Goal: Task Accomplishment & Management: Complete application form

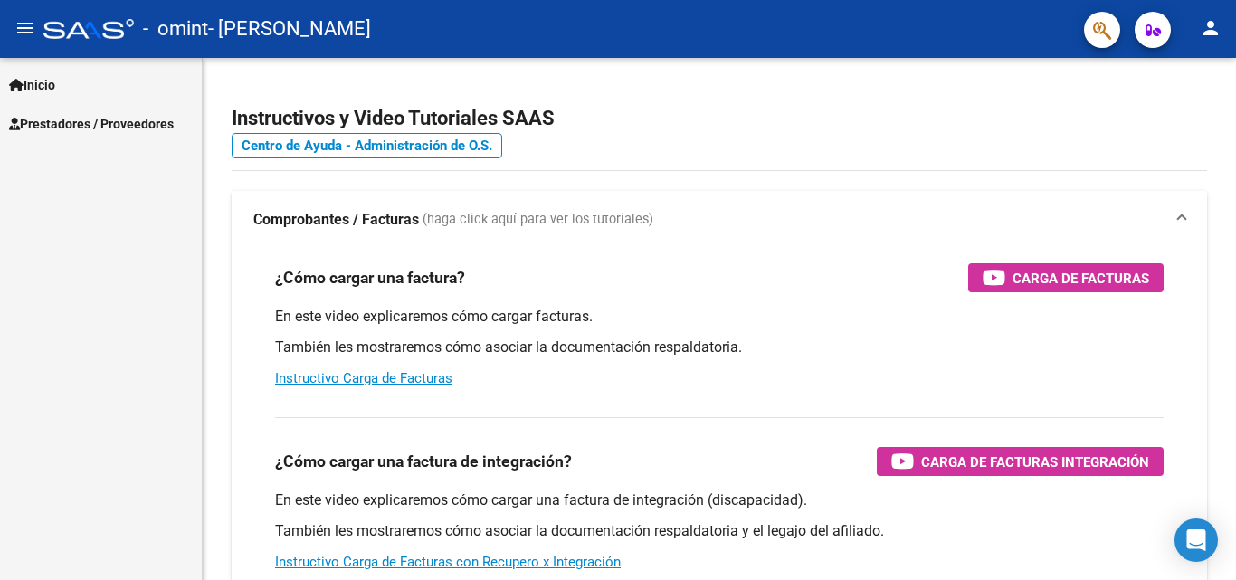
click at [74, 125] on span "Prestadores / Proveedores" at bounding box center [91, 124] width 165 height 20
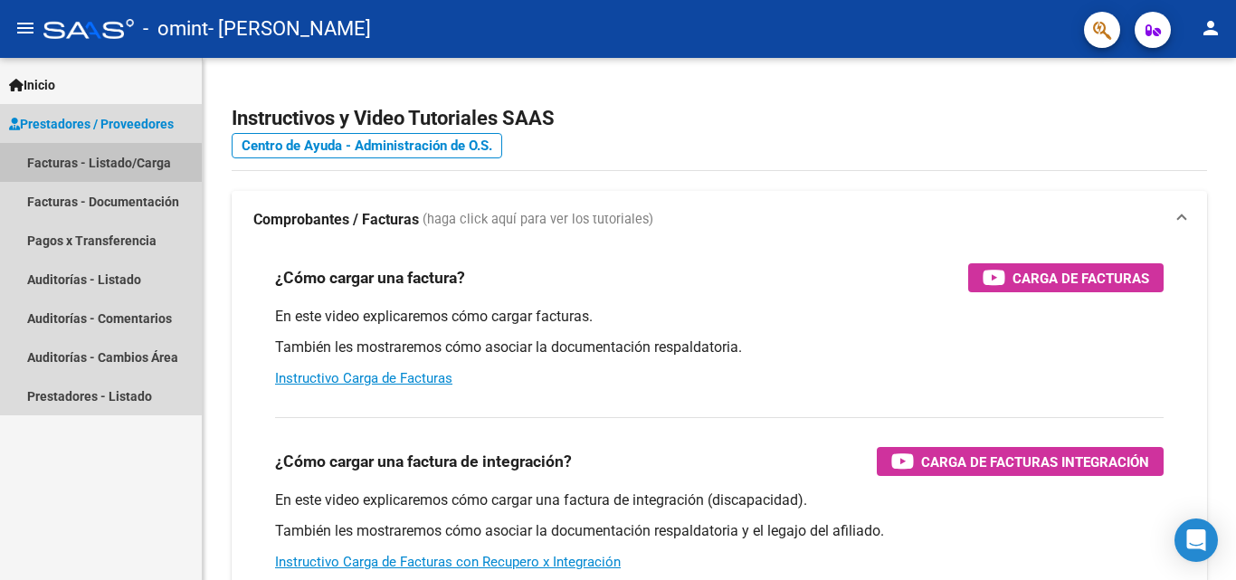
click at [81, 164] on link "Facturas - Listado/Carga" at bounding box center [101, 162] width 202 height 39
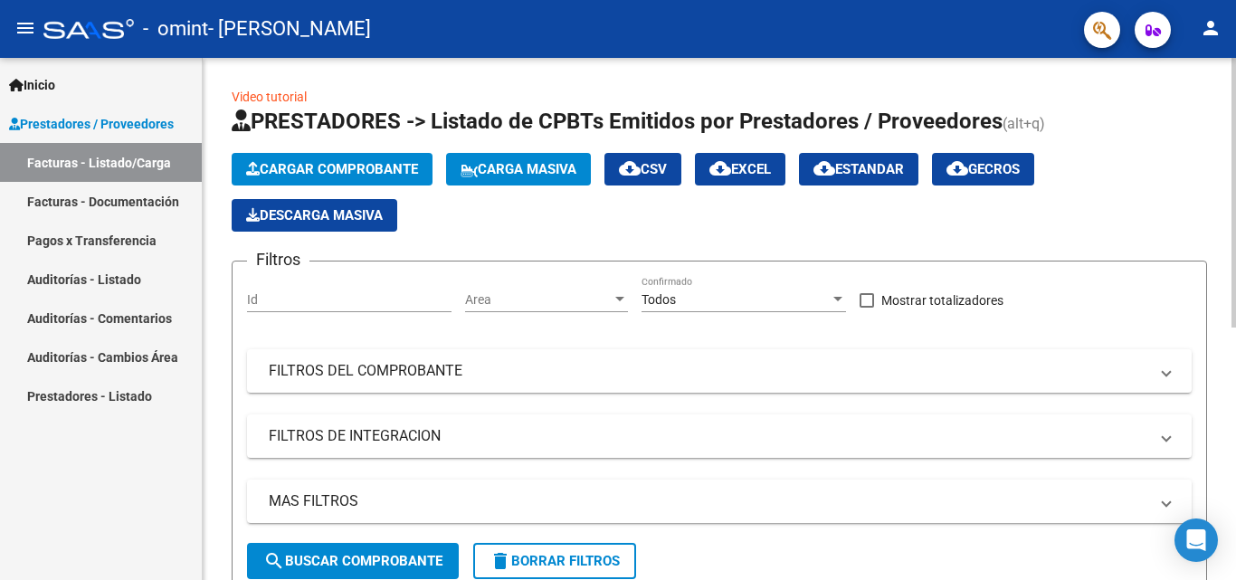
click at [386, 166] on span "Cargar Comprobante" at bounding box center [332, 169] width 172 height 16
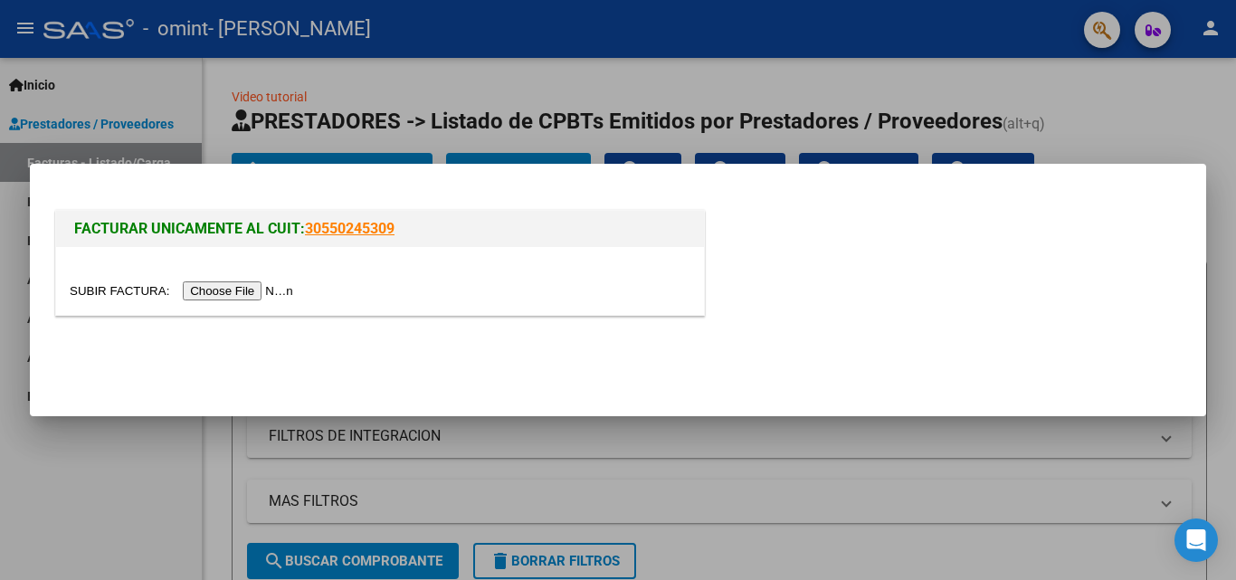
click at [238, 291] on input "file" at bounding box center [184, 290] width 229 height 19
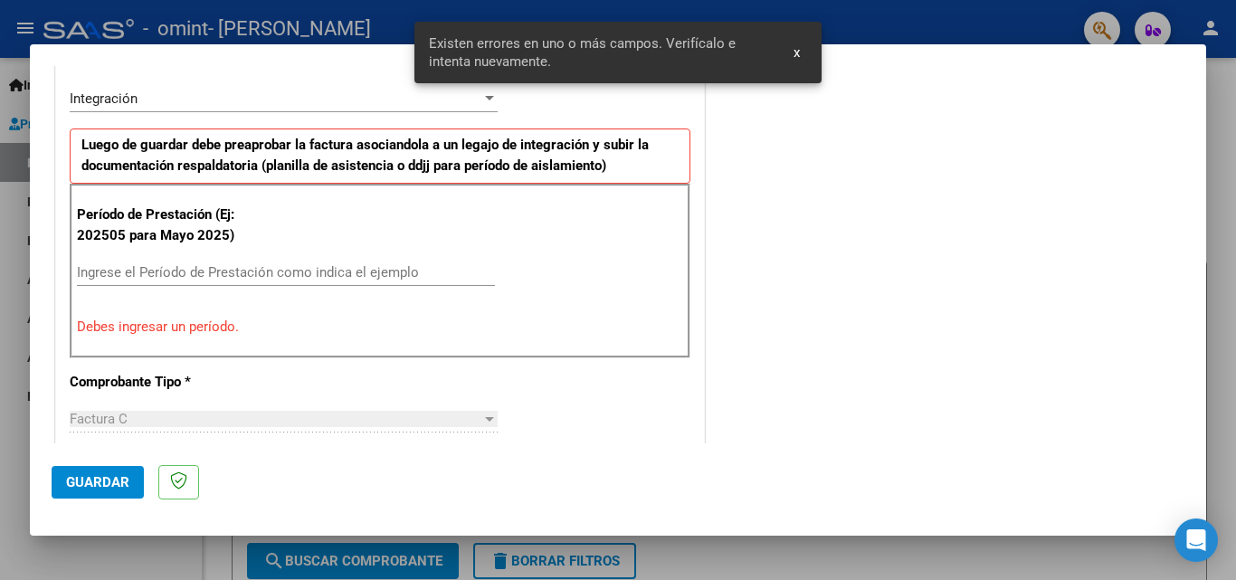
scroll to position [443, 0]
click at [210, 267] on input "Ingrese el Período de Prestación como indica el ejemplo" at bounding box center [286, 272] width 418 height 16
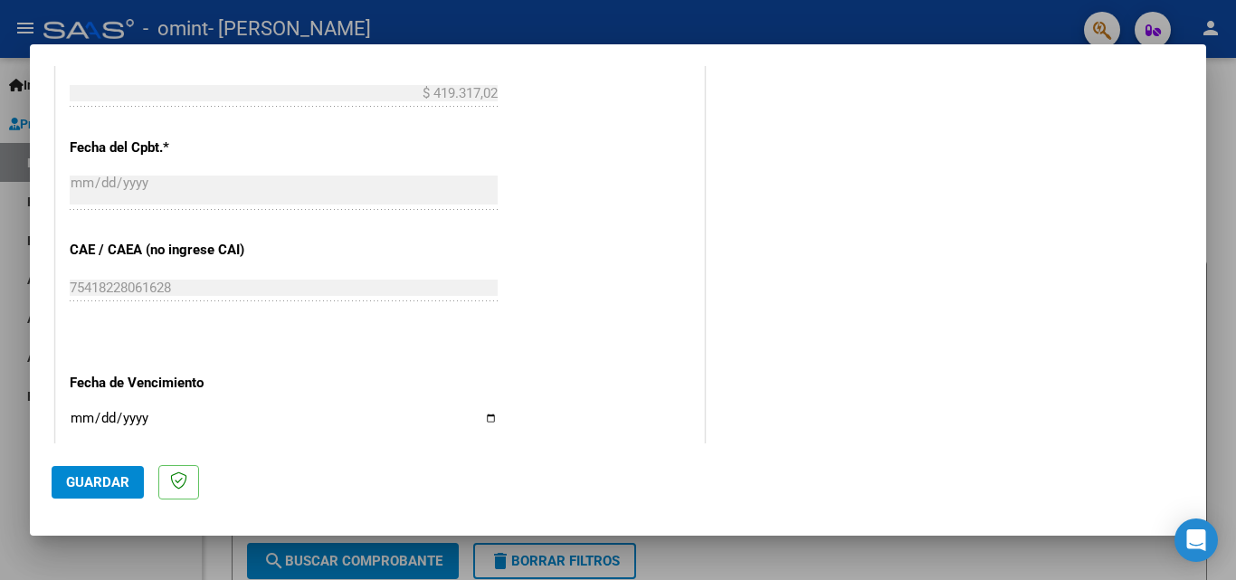
scroll to position [1215, 0]
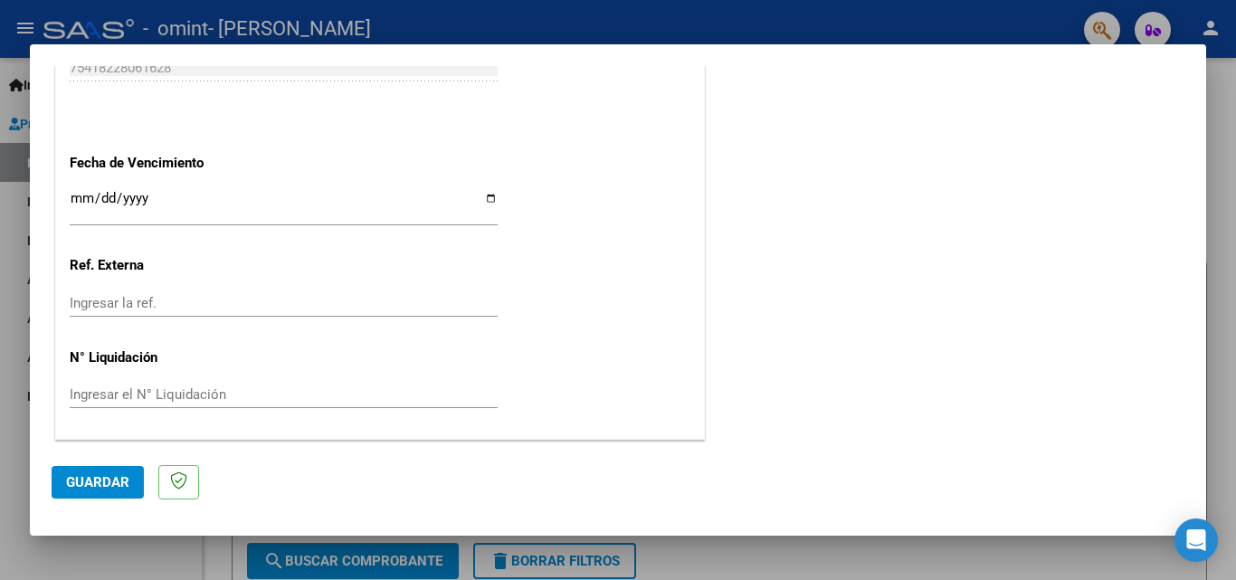
type input "202509"
click at [485, 196] on input "Ingresar la fecha" at bounding box center [284, 205] width 428 height 29
type input "[DATE]"
click at [119, 477] on span "Guardar" at bounding box center [97, 482] width 63 height 16
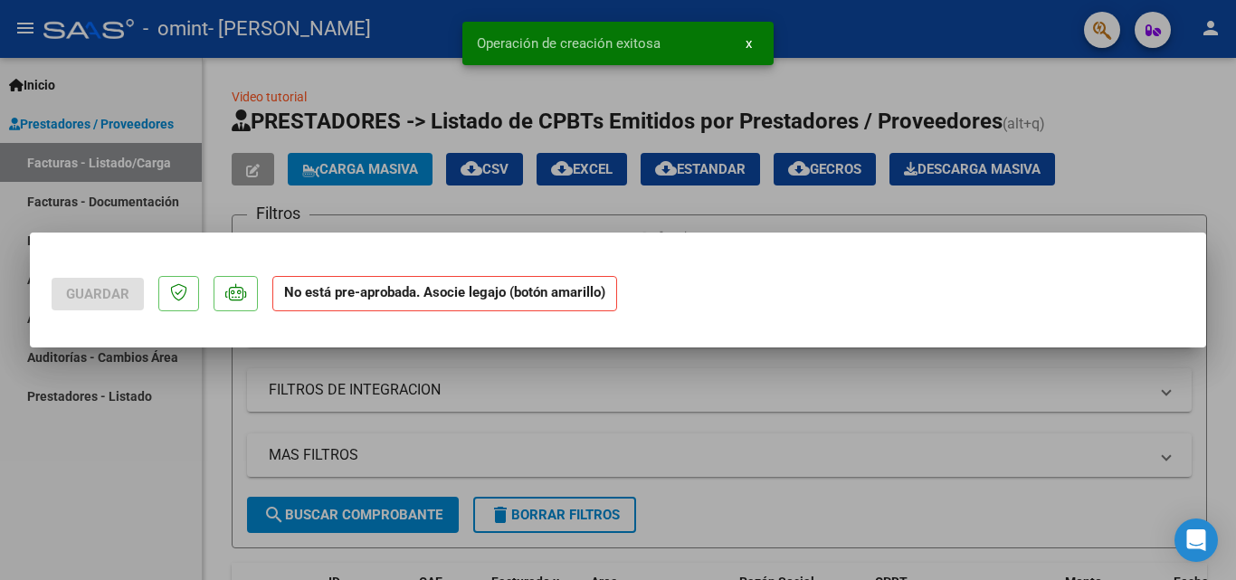
scroll to position [0, 0]
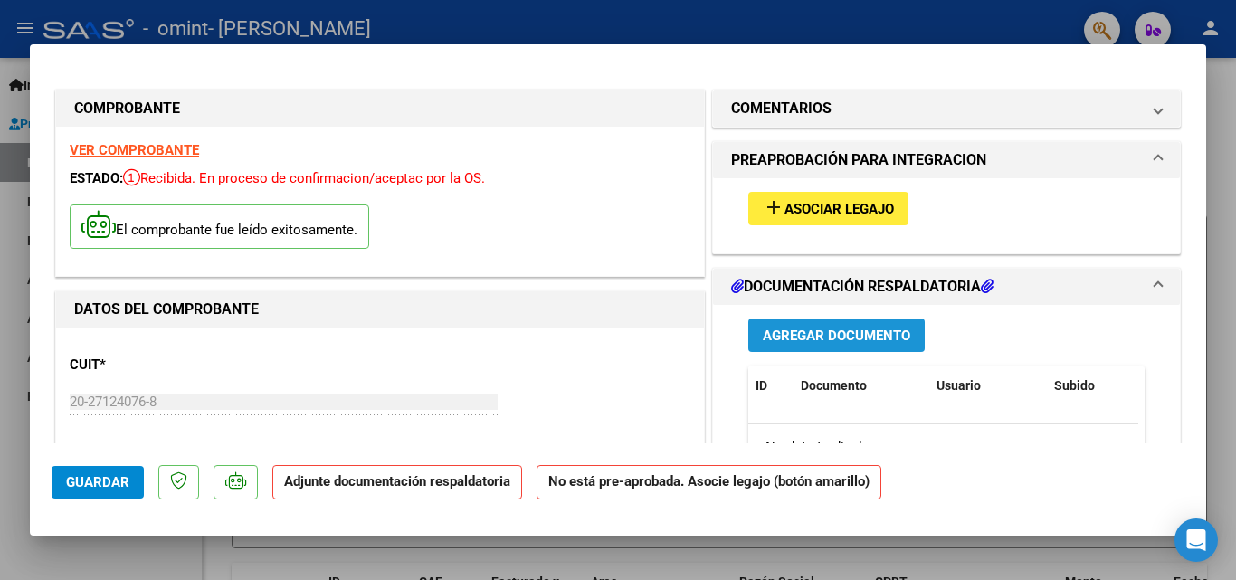
click at [832, 334] on span "Agregar Documento" at bounding box center [837, 336] width 148 height 16
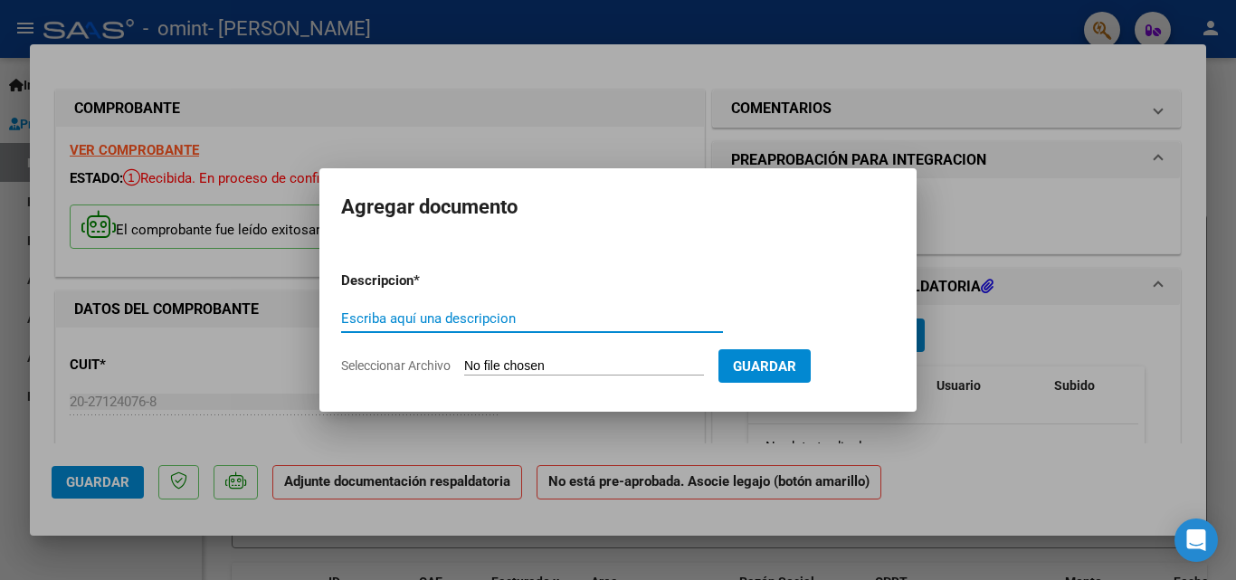
click at [425, 323] on input "Escriba aquí una descripcion" at bounding box center [532, 318] width 382 height 16
type input "Planilla de asistencia"
click at [557, 364] on input "Seleccionar Archivo" at bounding box center [584, 366] width 240 height 17
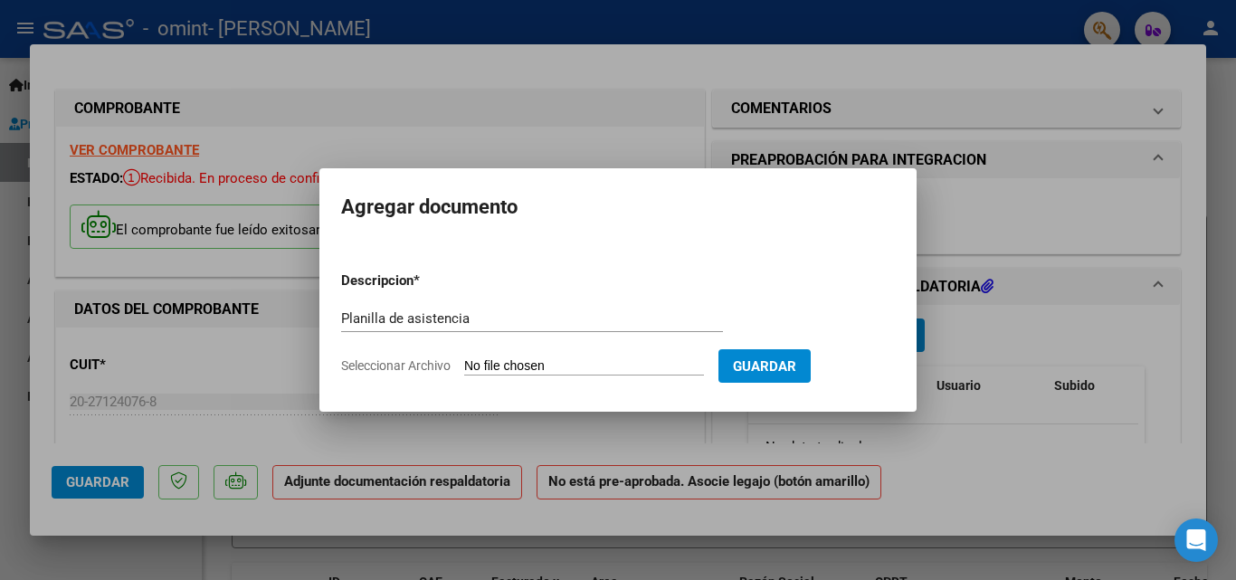
type input "C:\fakepath\Planilla [PERSON_NAME] .pdf"
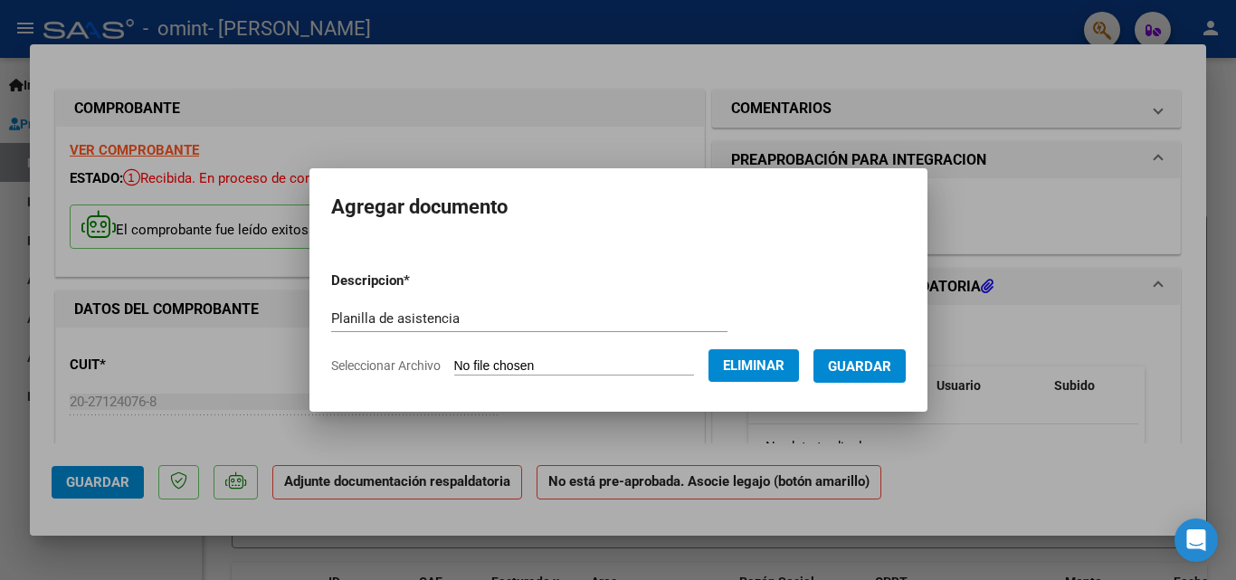
click at [884, 362] on span "Guardar" at bounding box center [859, 366] width 63 height 16
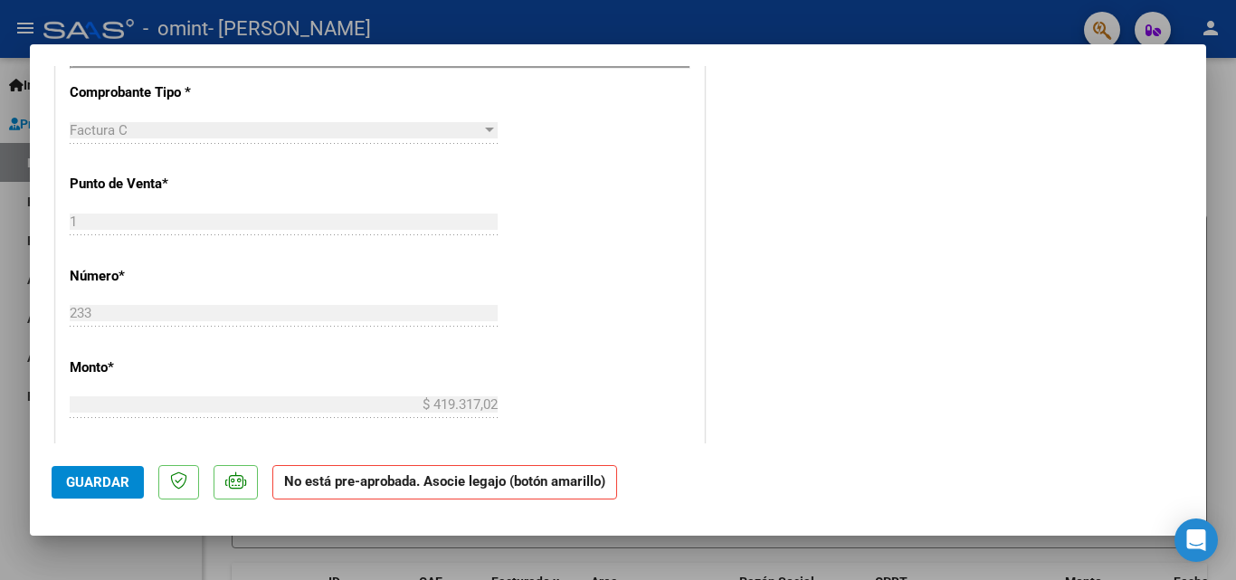
scroll to position [1195, 0]
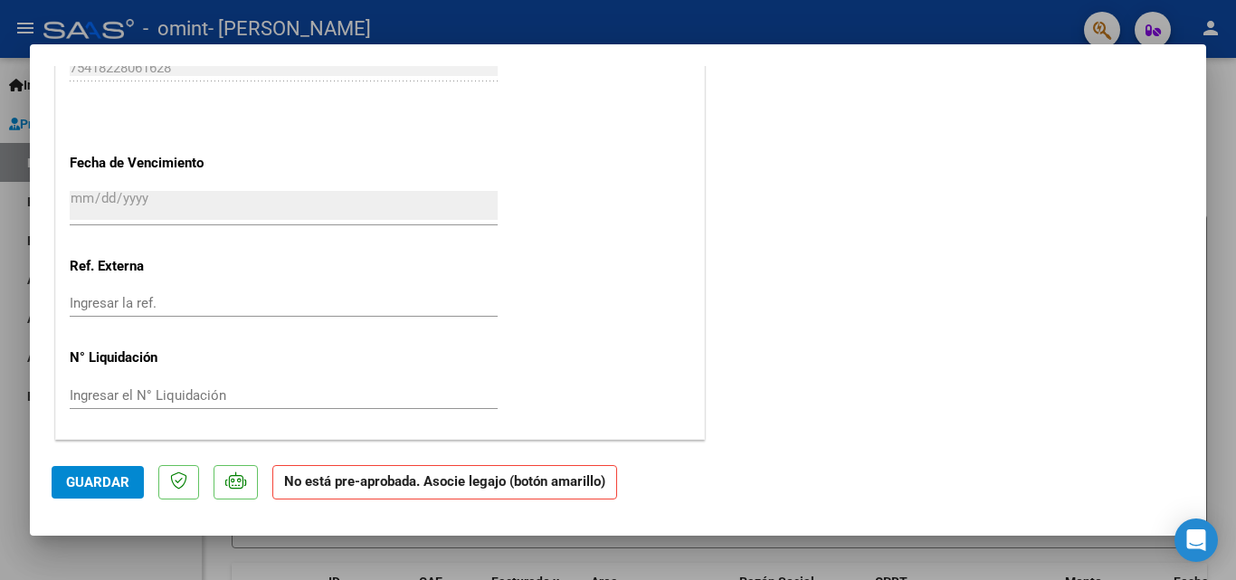
click at [89, 479] on span "Guardar" at bounding box center [97, 482] width 63 height 16
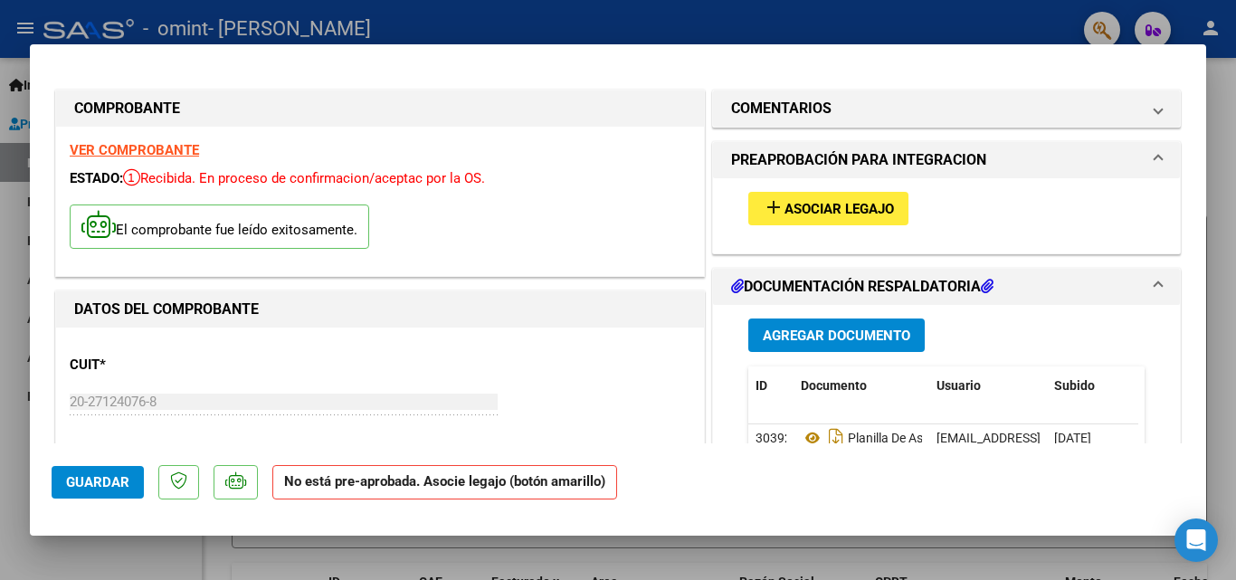
click at [81, 482] on span "Guardar" at bounding box center [97, 482] width 63 height 16
click at [1223, 453] on div at bounding box center [618, 290] width 1236 height 580
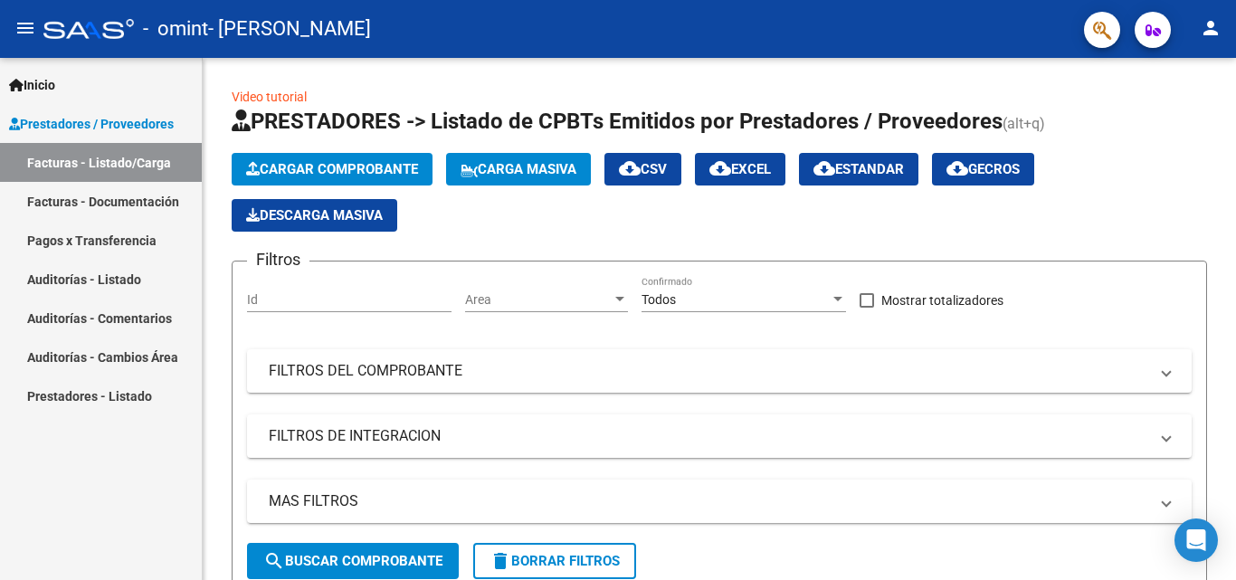
click at [132, 197] on link "Facturas - Documentación" at bounding box center [101, 201] width 202 height 39
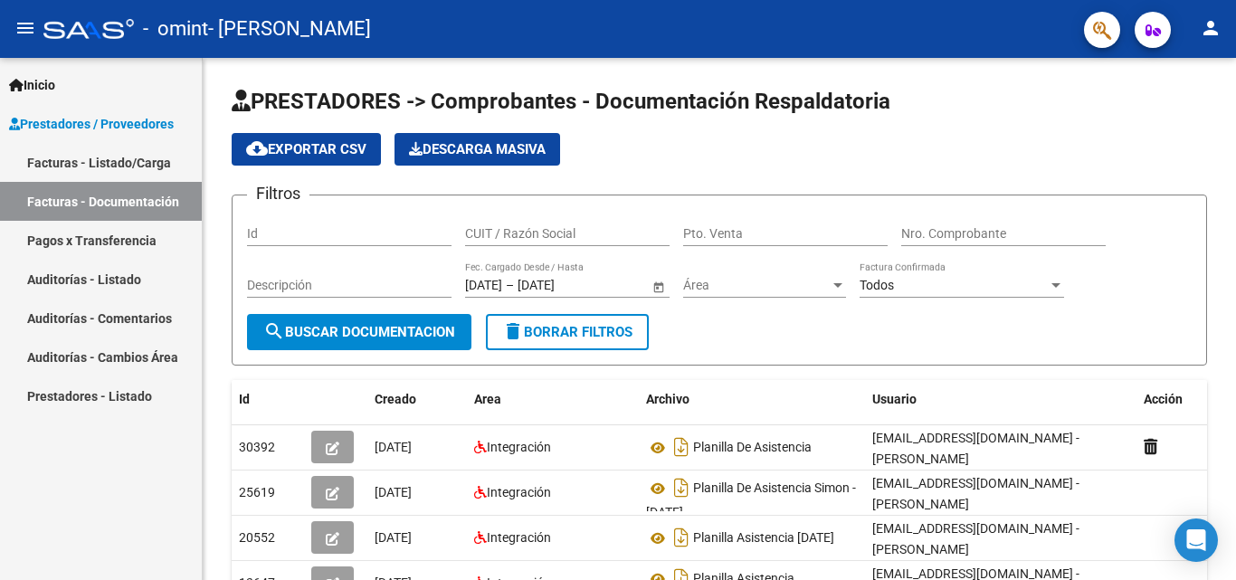
click at [1205, 30] on mat-icon "person" at bounding box center [1211, 28] width 22 height 22
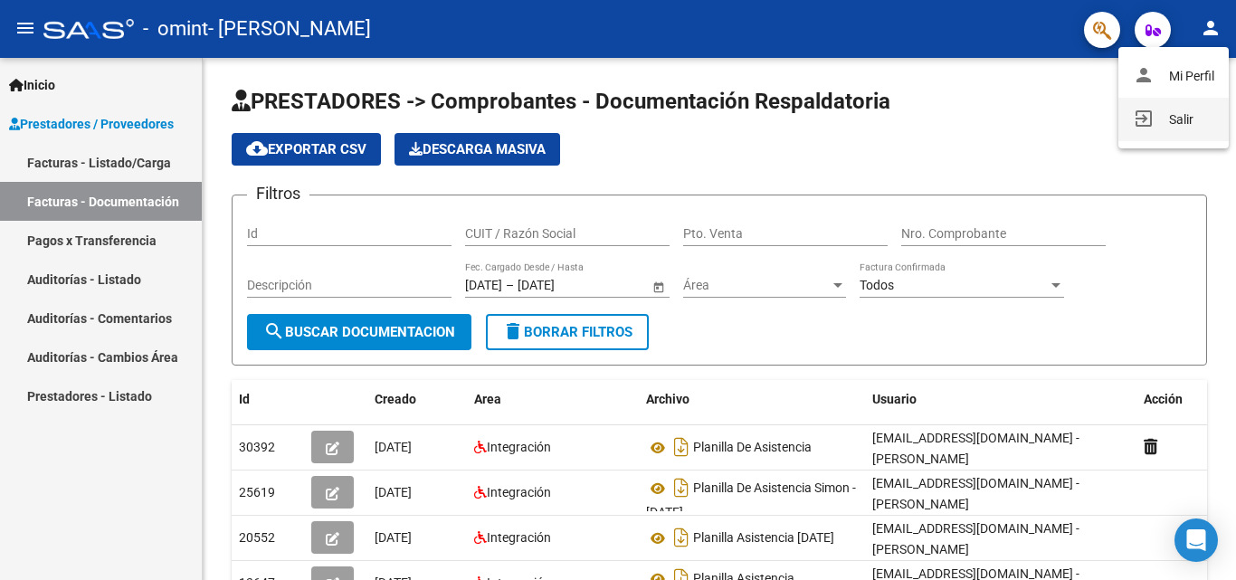
click at [1178, 118] on button "exit_to_app Salir" at bounding box center [1174, 119] width 110 height 43
